Goal: Task Accomplishment & Management: Complete application form

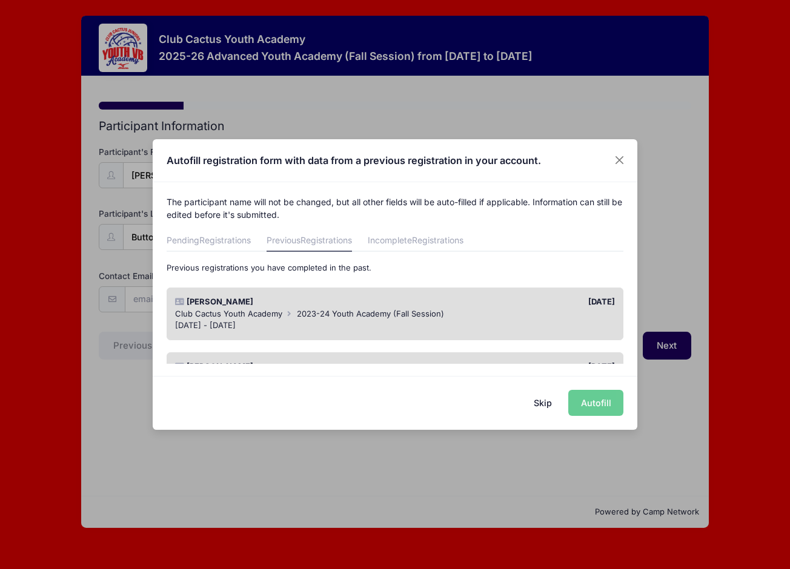
click at [598, 400] on div "Skip Autofill" at bounding box center [395, 403] width 485 height 54
click at [594, 402] on div "Skip Autofill" at bounding box center [395, 403] width 485 height 54
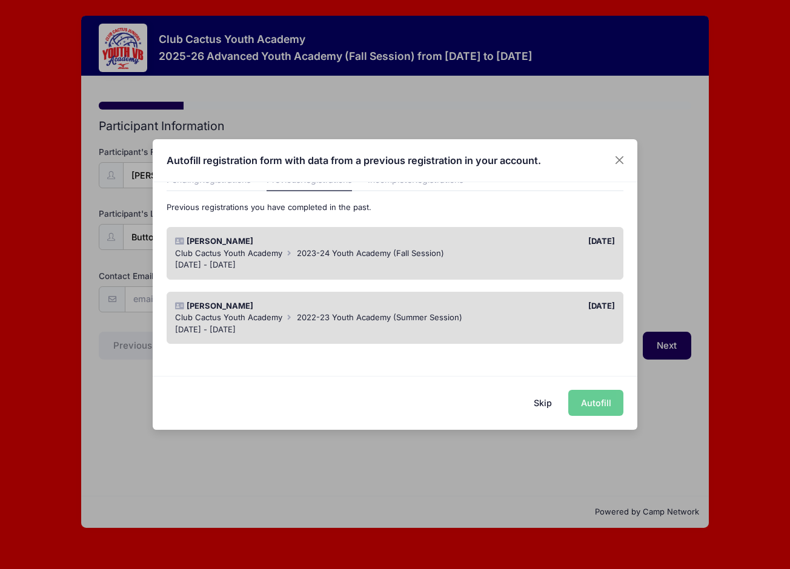
click at [340, 241] on div "[PERSON_NAME]" at bounding box center [282, 242] width 226 height 12
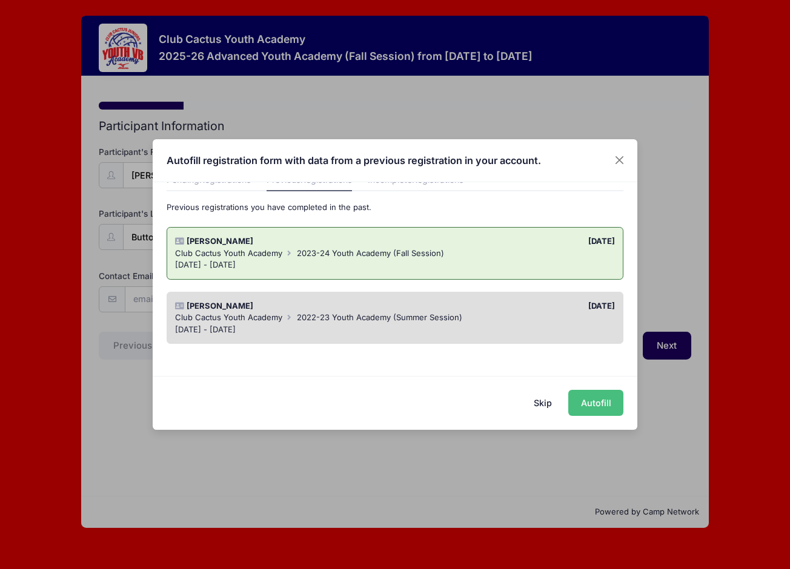
drag, startPoint x: 593, startPoint y: 399, endPoint x: 599, endPoint y: 402, distance: 6.2
click at [593, 399] on button "Autofill" at bounding box center [595, 403] width 55 height 26
type input "[EMAIL_ADDRESS][DOMAIN_NAME]"
type input "1430 W [GEOGRAPHIC_DATA]"
type input "[GEOGRAPHIC_DATA]"
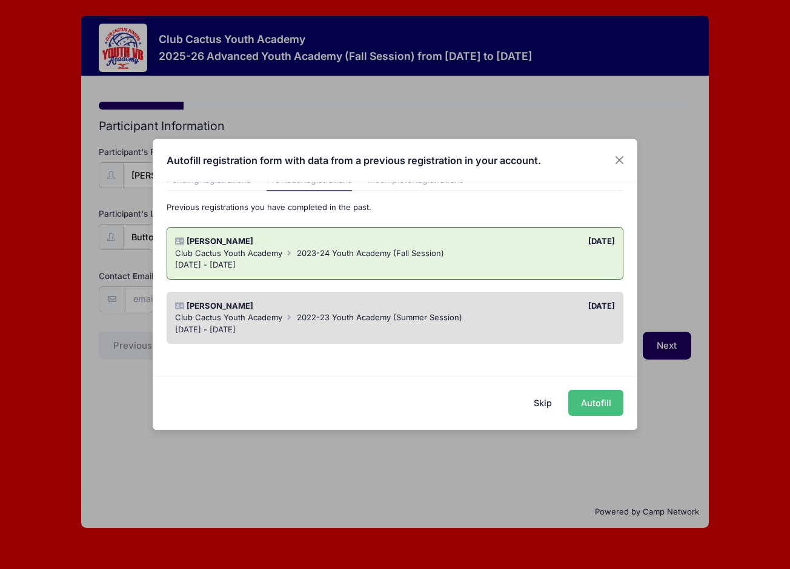
select select "AZ"
type input "85704"
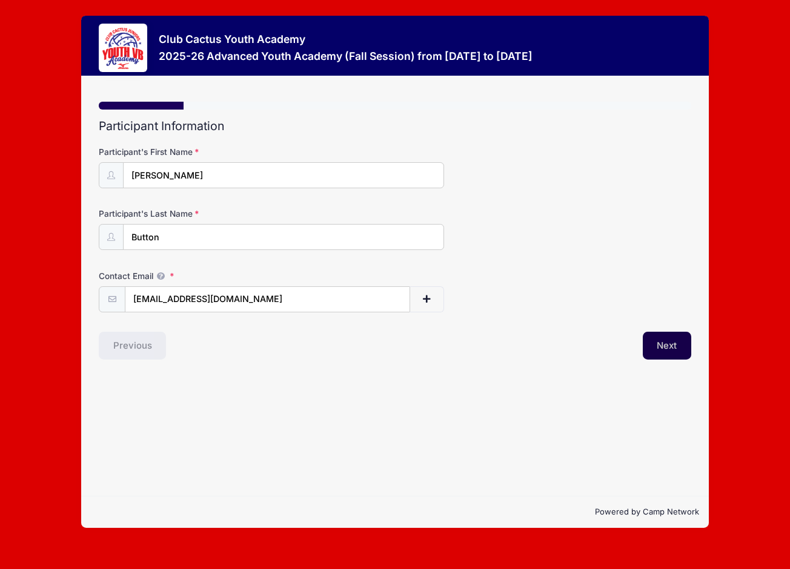
click at [665, 345] on button "Next" at bounding box center [667, 346] width 49 height 28
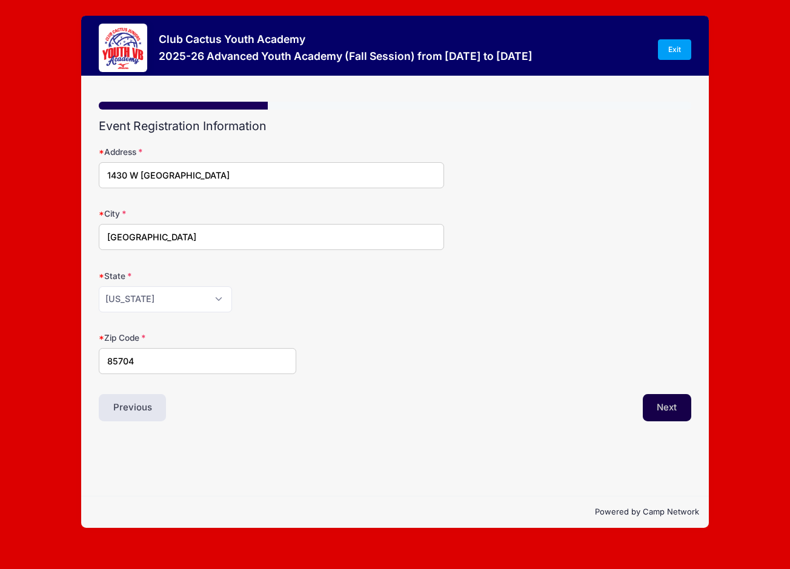
click at [660, 409] on button "Next" at bounding box center [667, 408] width 49 height 28
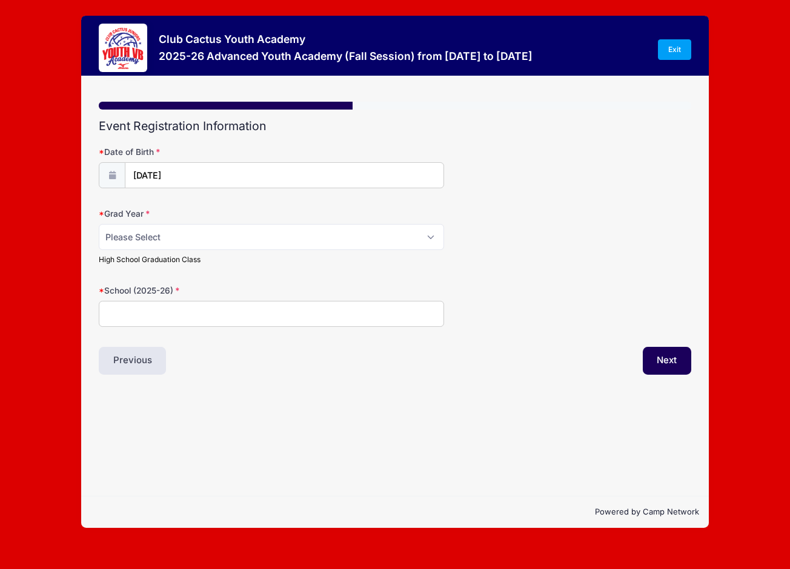
scroll to position [0, 0]
click at [359, 236] on select "Please Select 2029 2030 2031 2032 2033 2034 2035 2036 2037 2038 2039 2040" at bounding box center [272, 237] width 346 height 26
click at [216, 319] on input "School (2025-26)" at bounding box center [272, 314] width 346 height 26
type input "[GEOGRAPHIC_DATA]"
click at [298, 462] on div "Step 3 /7 Step 1 Step 2 Step 3 Step 4 Step 5 Policies Summary Participant Infor…" at bounding box center [395, 286] width 628 height 420
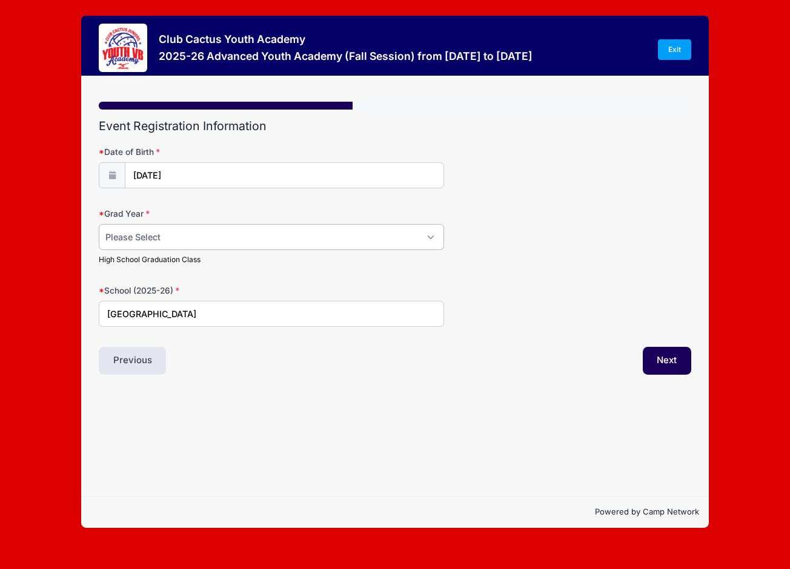
click at [212, 242] on select "Please Select 2029 2030 2031 2032 2033 2034 2035 2036 2037 2038 2039 2040" at bounding box center [272, 237] width 346 height 26
select select "2029"
click at [202, 231] on select "Please Select 2029 2030 2031 2032 2033 2034 2035 2036 2037 2038 2039 2040" at bounding box center [272, 237] width 346 height 26
click at [659, 357] on button "Next" at bounding box center [667, 361] width 49 height 28
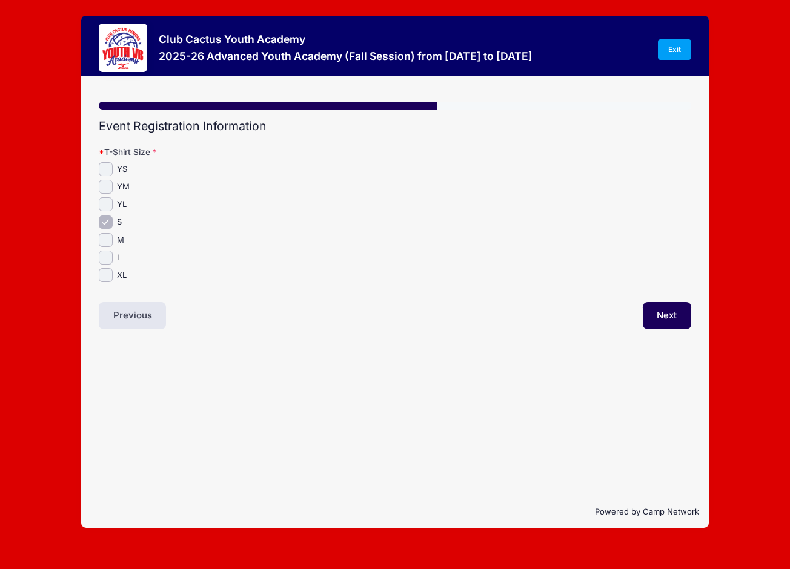
drag, startPoint x: 342, startPoint y: 313, endPoint x: 222, endPoint y: 294, distance: 121.3
click at [343, 313] on div "Previous" at bounding box center [244, 316] width 302 height 28
click at [107, 240] on input "M" at bounding box center [106, 240] width 14 height 14
checkbox input "true"
click at [108, 221] on input "S" at bounding box center [106, 223] width 14 height 14
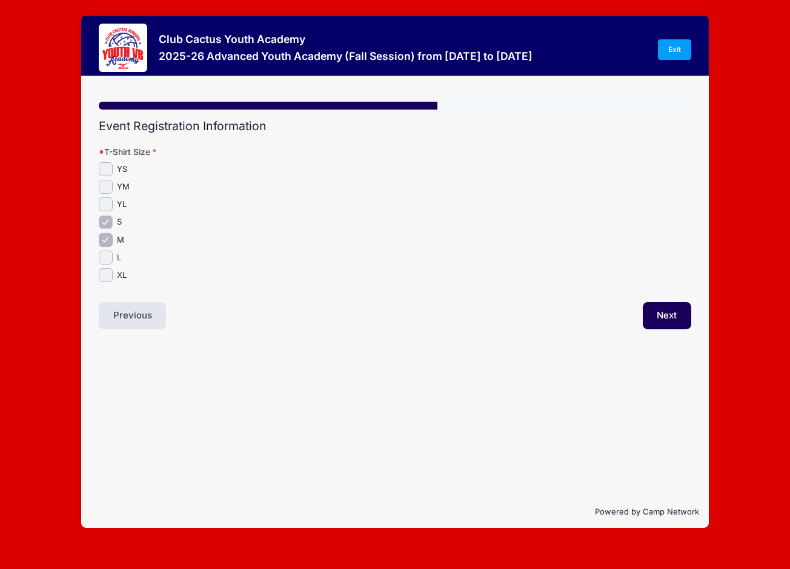
checkbox input "false"
click at [667, 314] on button "Next" at bounding box center [667, 316] width 49 height 28
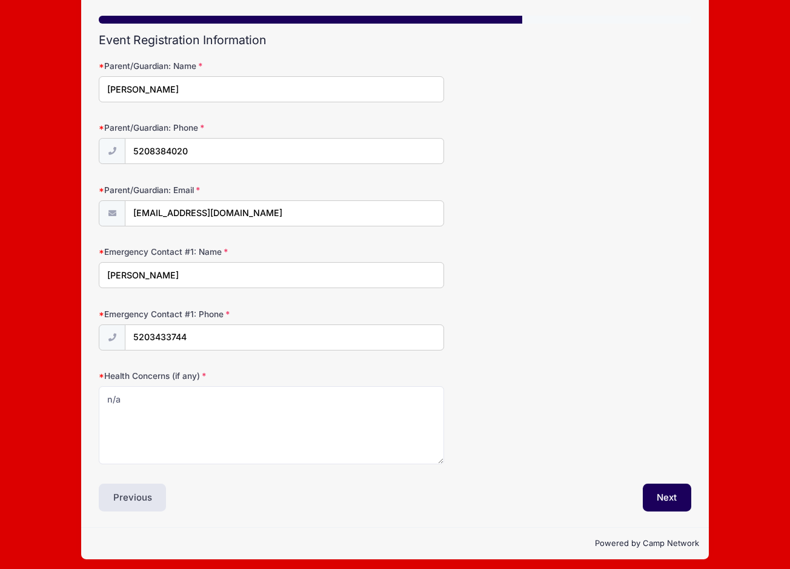
scroll to position [92, 0]
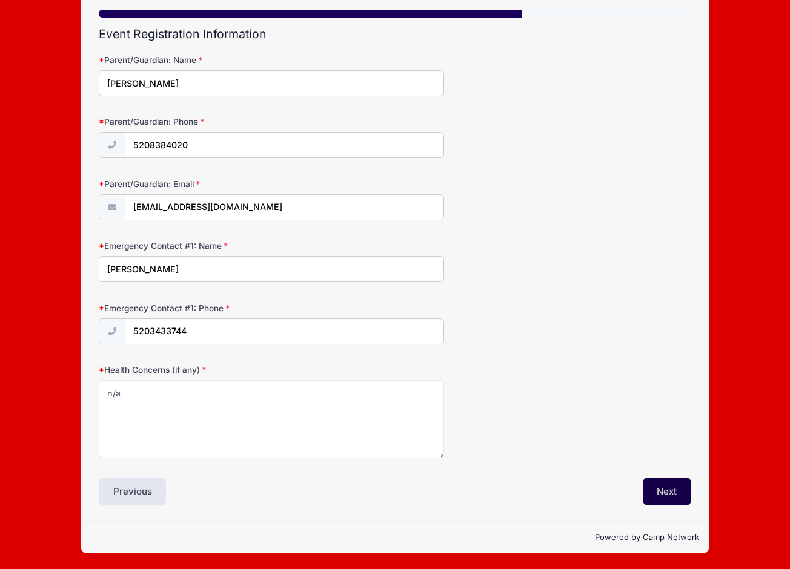
click at [660, 488] on button "Next" at bounding box center [667, 492] width 49 height 28
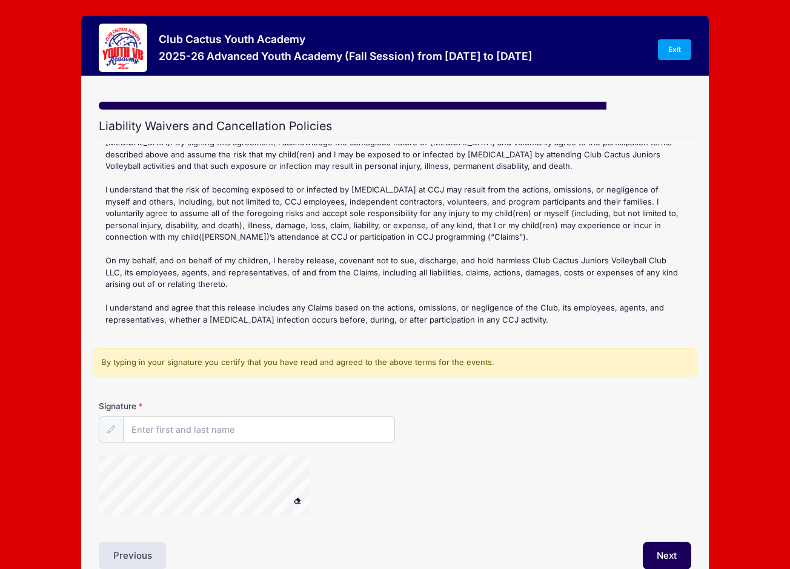
scroll to position [64, 0]
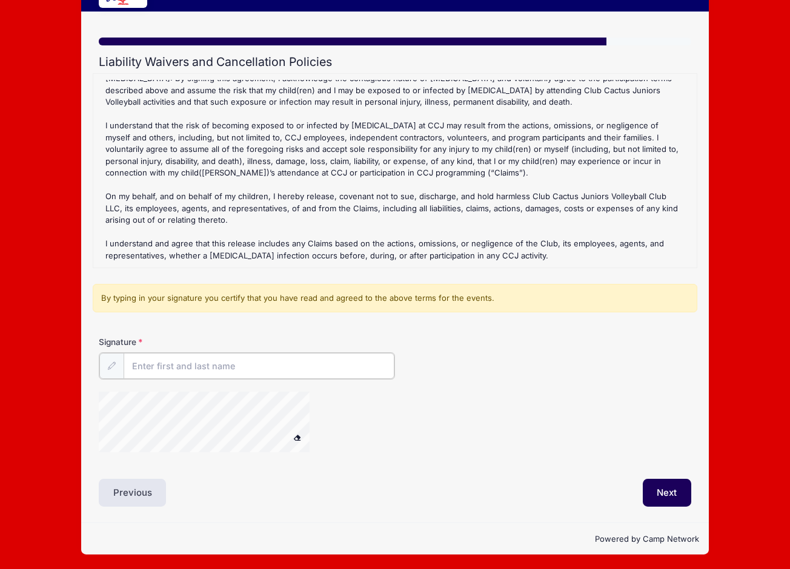
click at [222, 366] on input "Signature" at bounding box center [259, 366] width 271 height 26
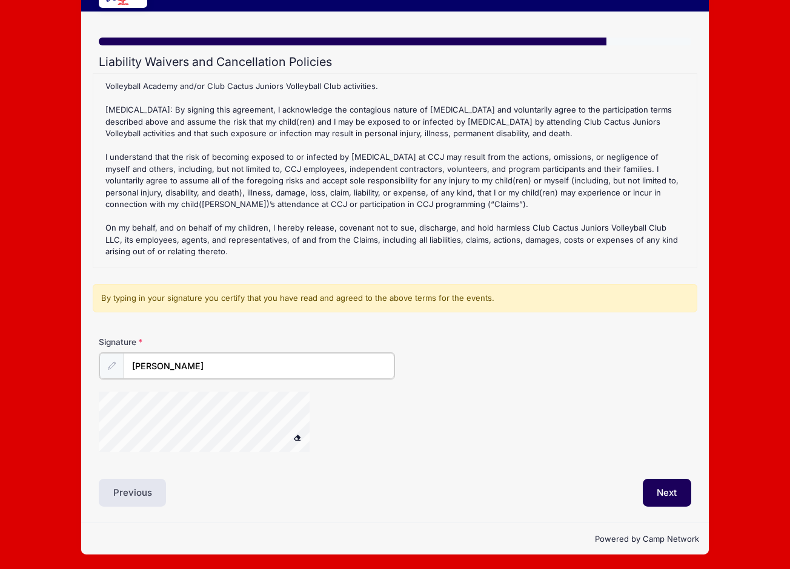
scroll to position [255, 0]
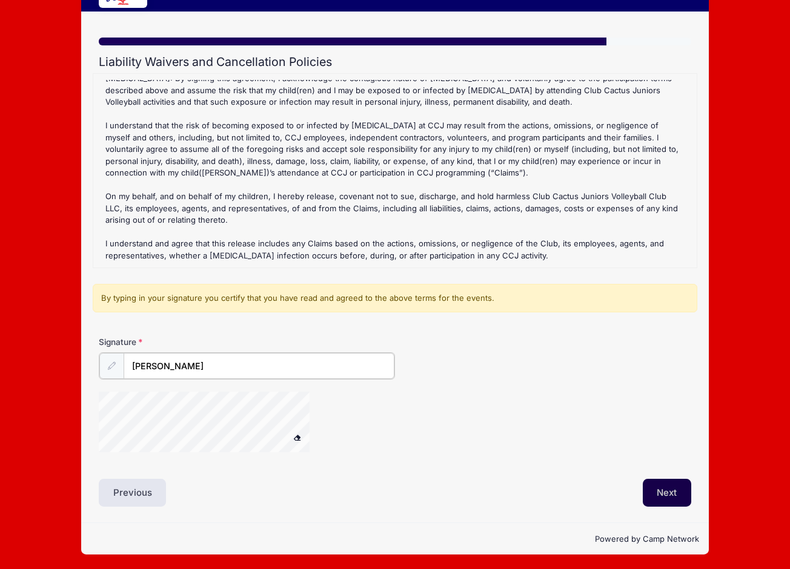
type input "[PERSON_NAME]"
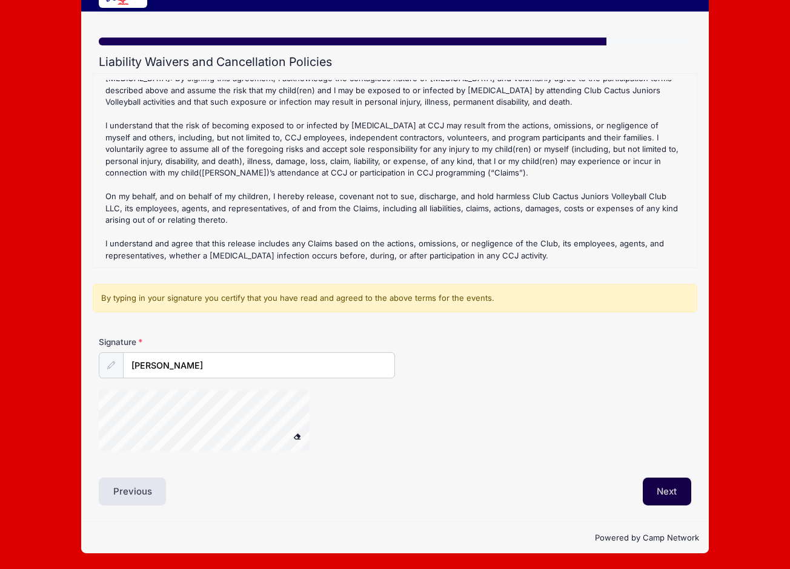
click at [672, 493] on button "Next" at bounding box center [667, 492] width 49 height 28
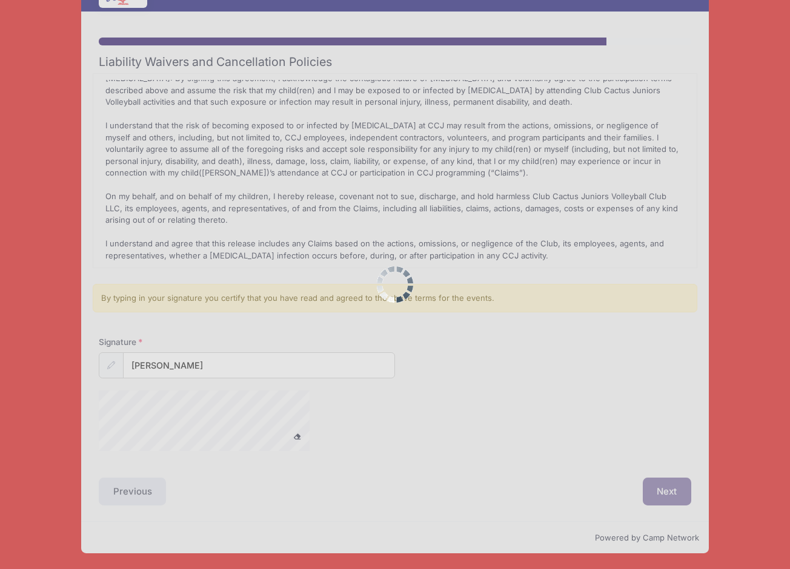
scroll to position [0, 0]
